Goal: Book appointment/travel/reservation

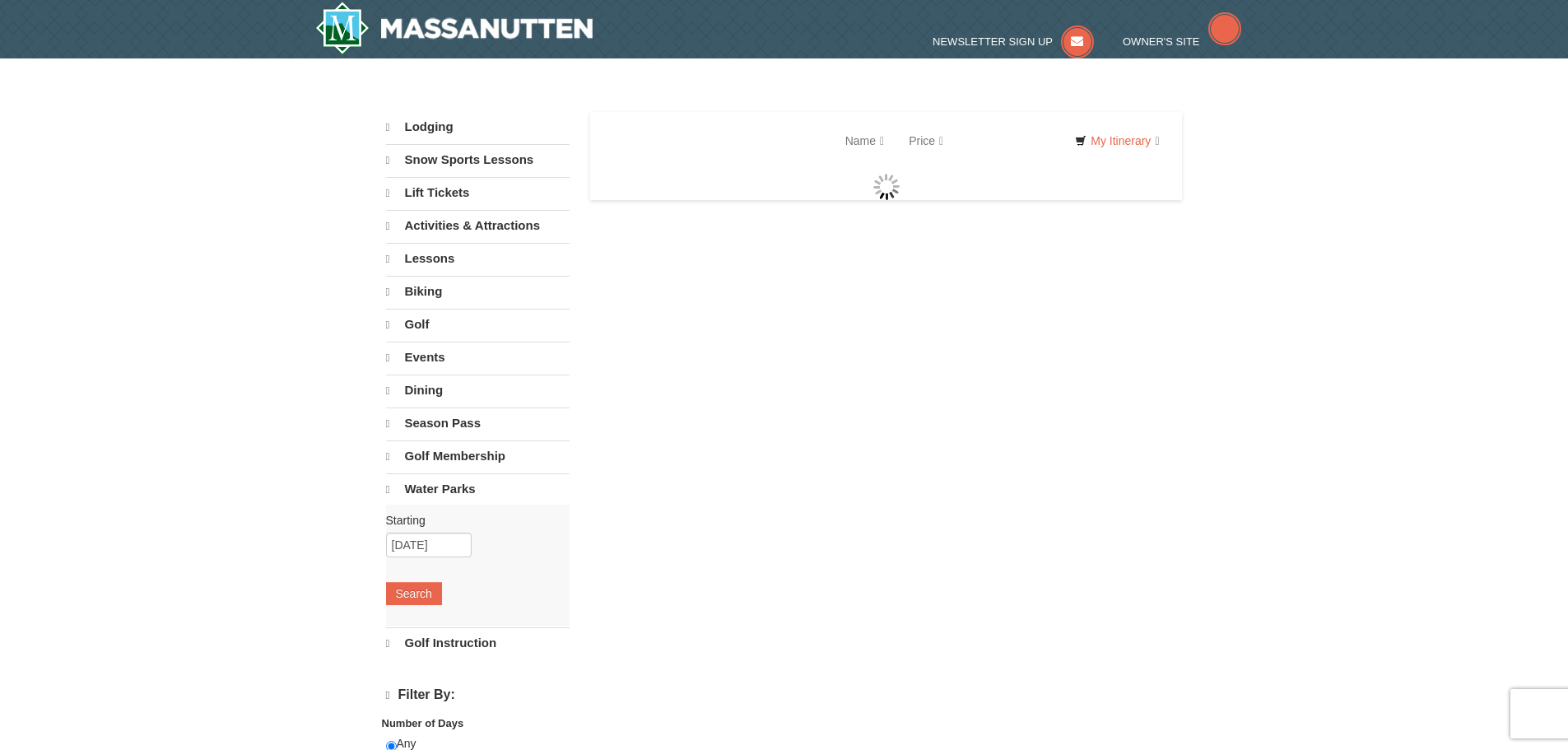
select select "9"
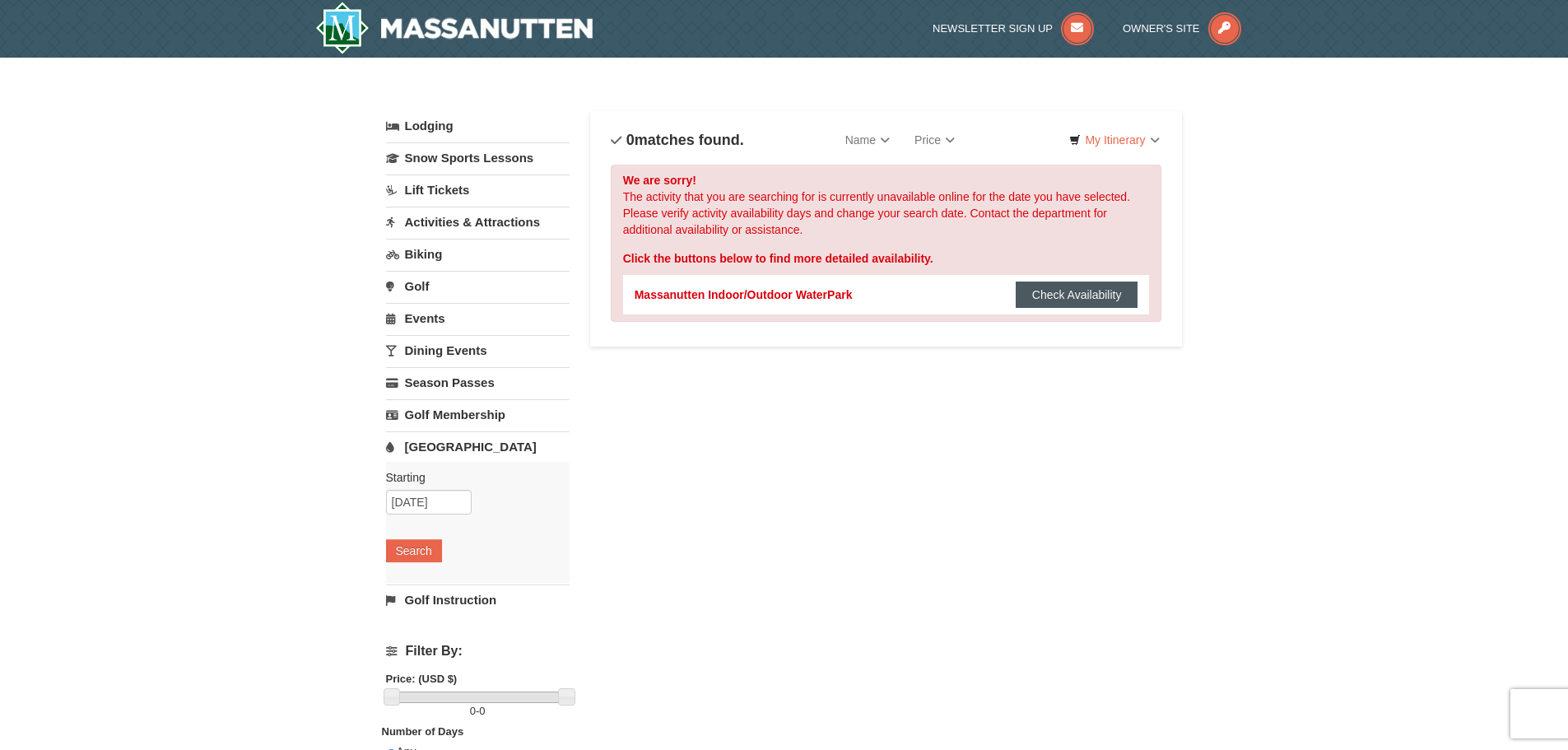
click at [1069, 295] on button "Check Availability" at bounding box center [1076, 295] width 123 height 26
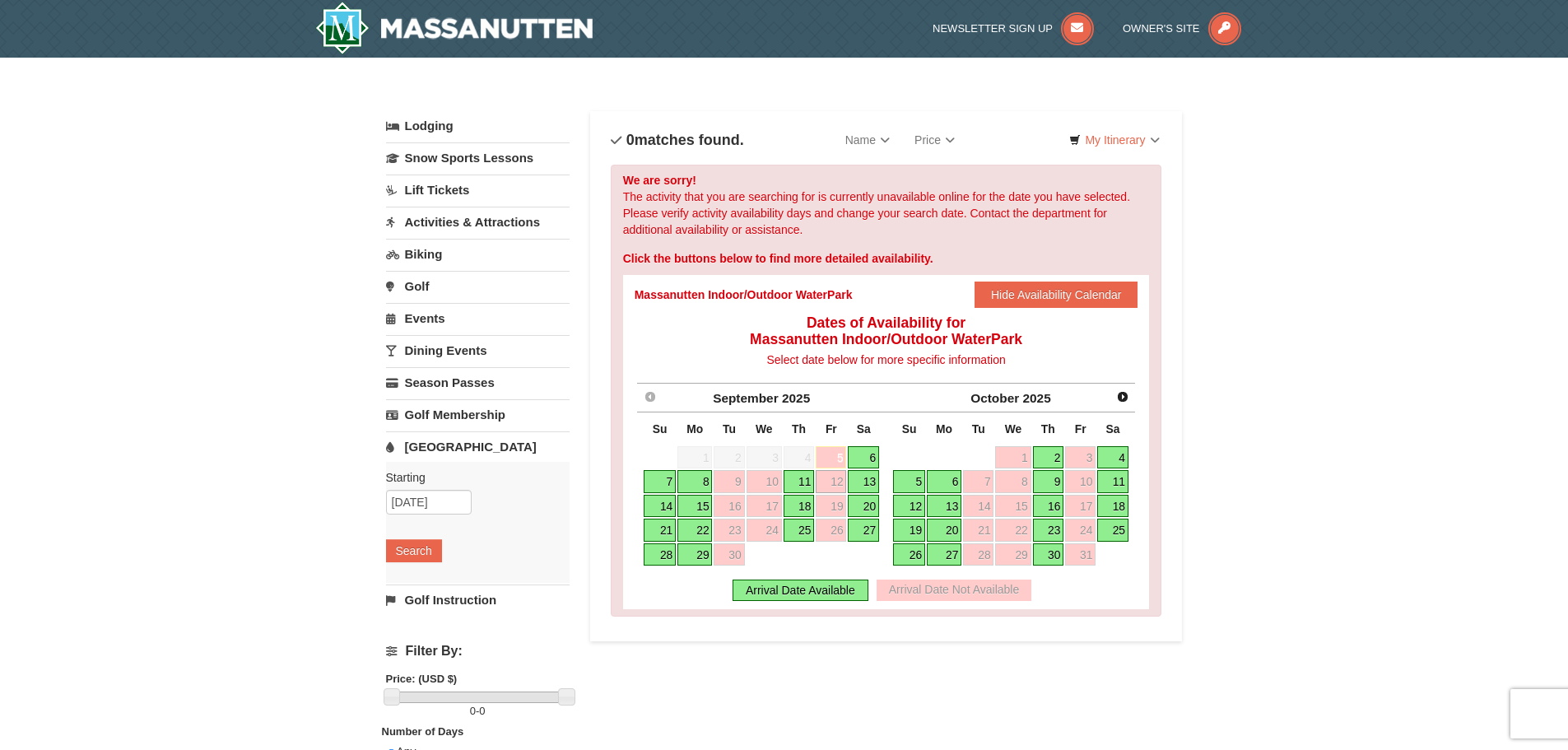
click at [863, 485] on link "13" at bounding box center [862, 481] width 31 height 23
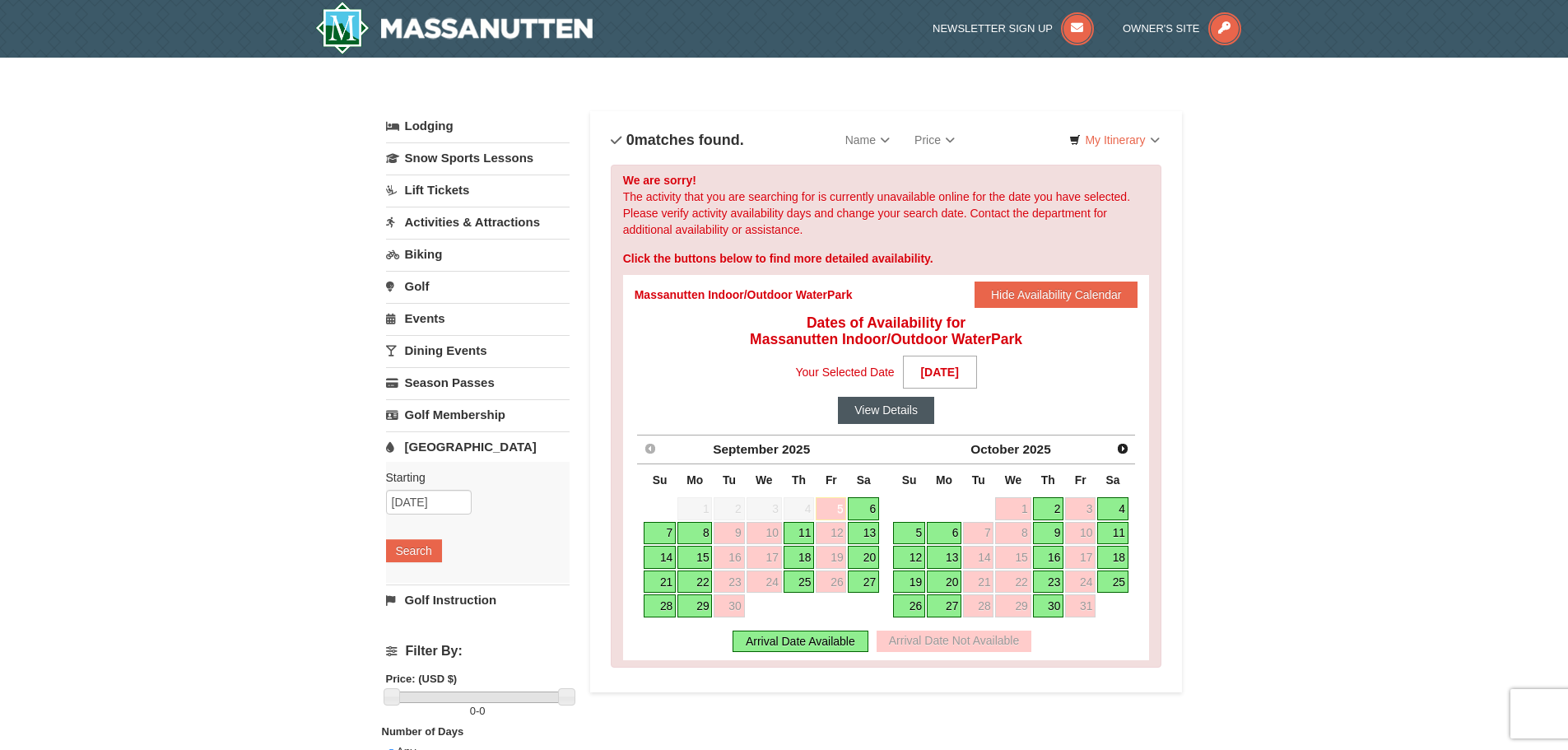
click at [889, 415] on button "View Details" at bounding box center [885, 410] width 96 height 26
